Goal: Navigation & Orientation: Find specific page/section

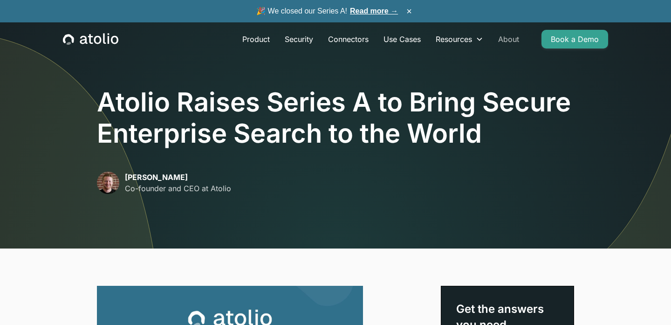
click at [509, 43] on link "About" at bounding box center [509, 39] width 36 height 19
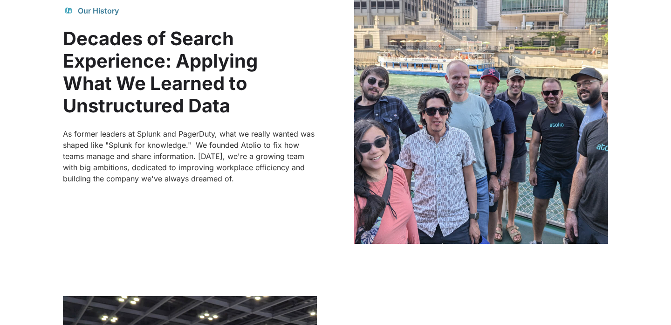
scroll to position [582, 0]
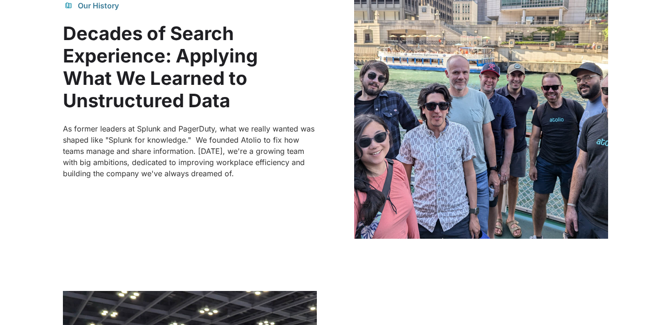
click at [405, 140] on img at bounding box center [481, 89] width 254 height 298
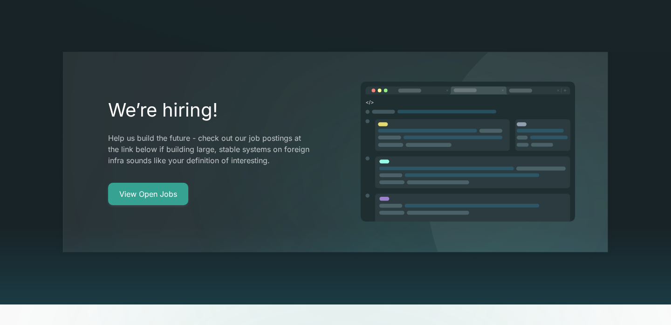
scroll to position [1708, 0]
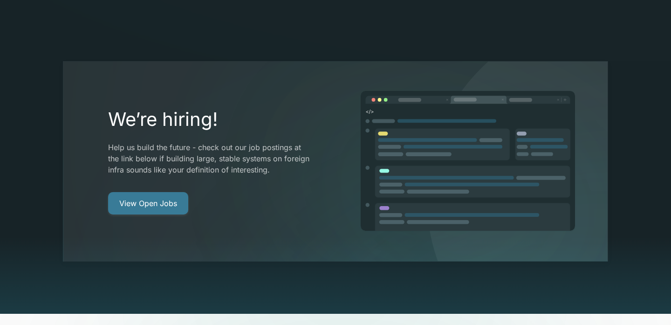
click at [162, 192] on link "View Open Jobs" at bounding box center [148, 203] width 80 height 22
